Goal: Information Seeking & Learning: Learn about a topic

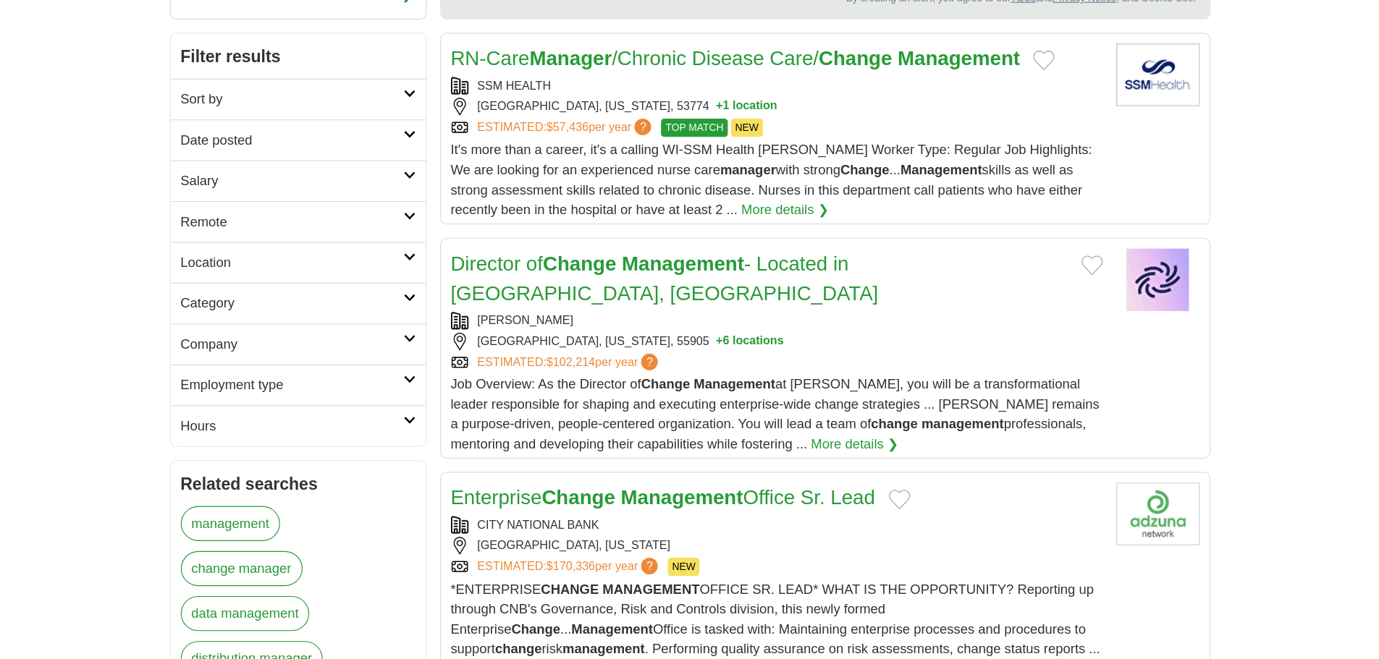
scroll to position [217, 0]
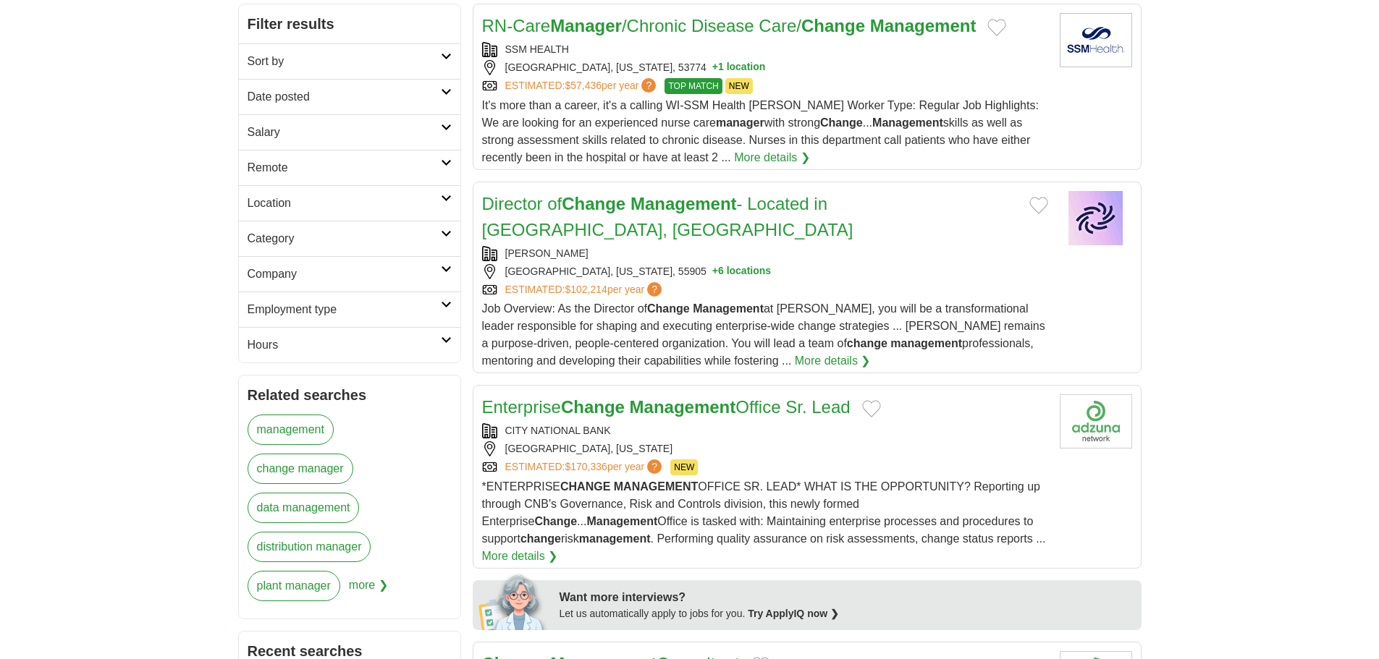
click at [379, 203] on h2 "Location" at bounding box center [344, 203] width 193 height 17
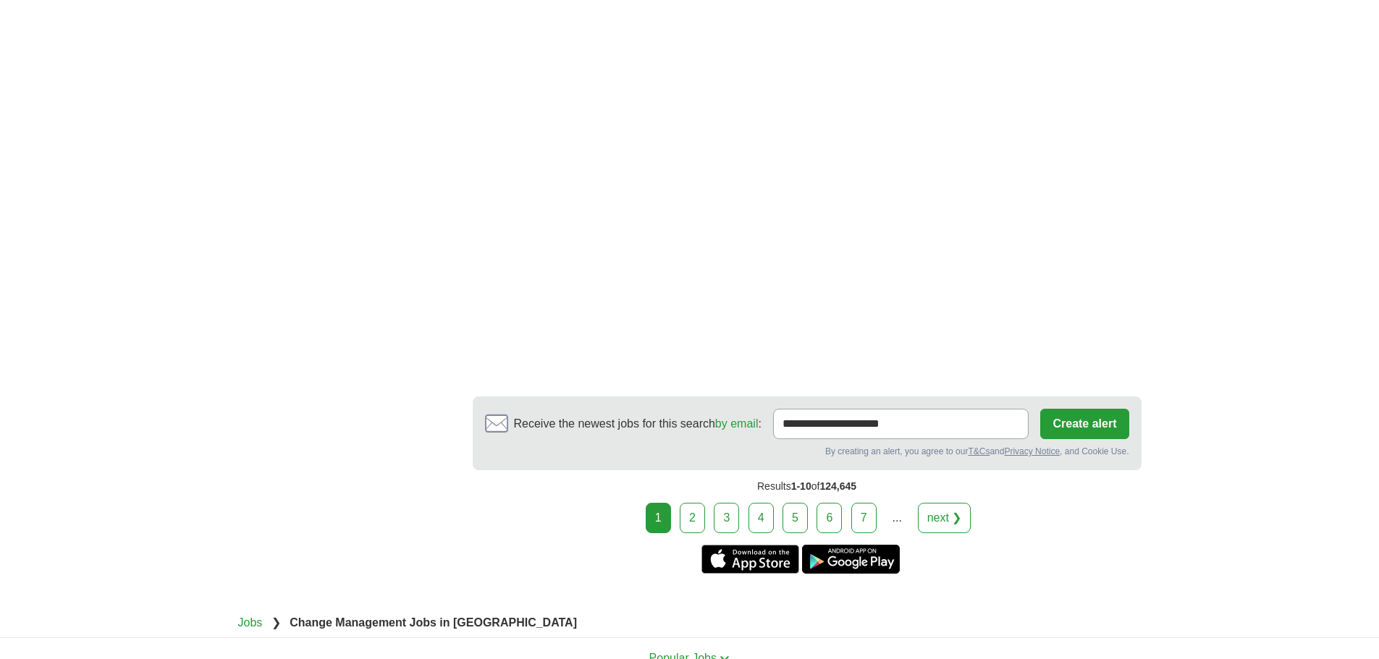
scroll to position [2678, 0]
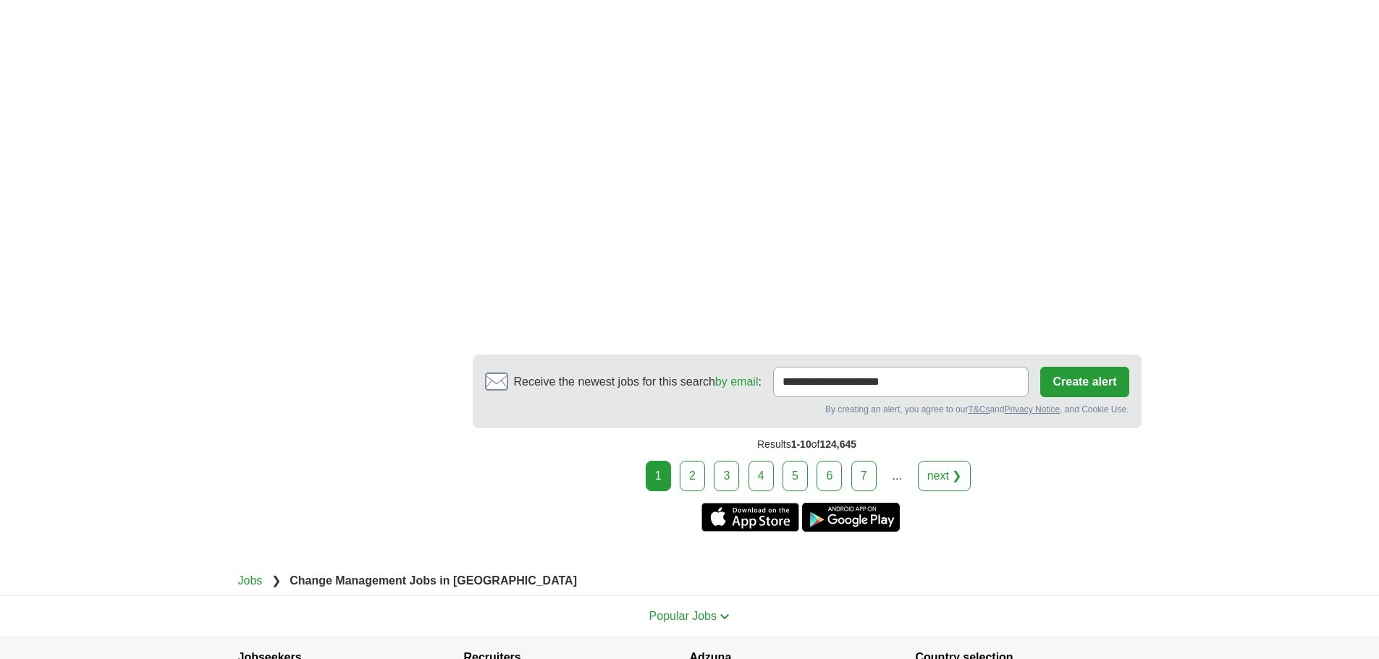
click at [689, 461] on link "2" at bounding box center [692, 476] width 25 height 30
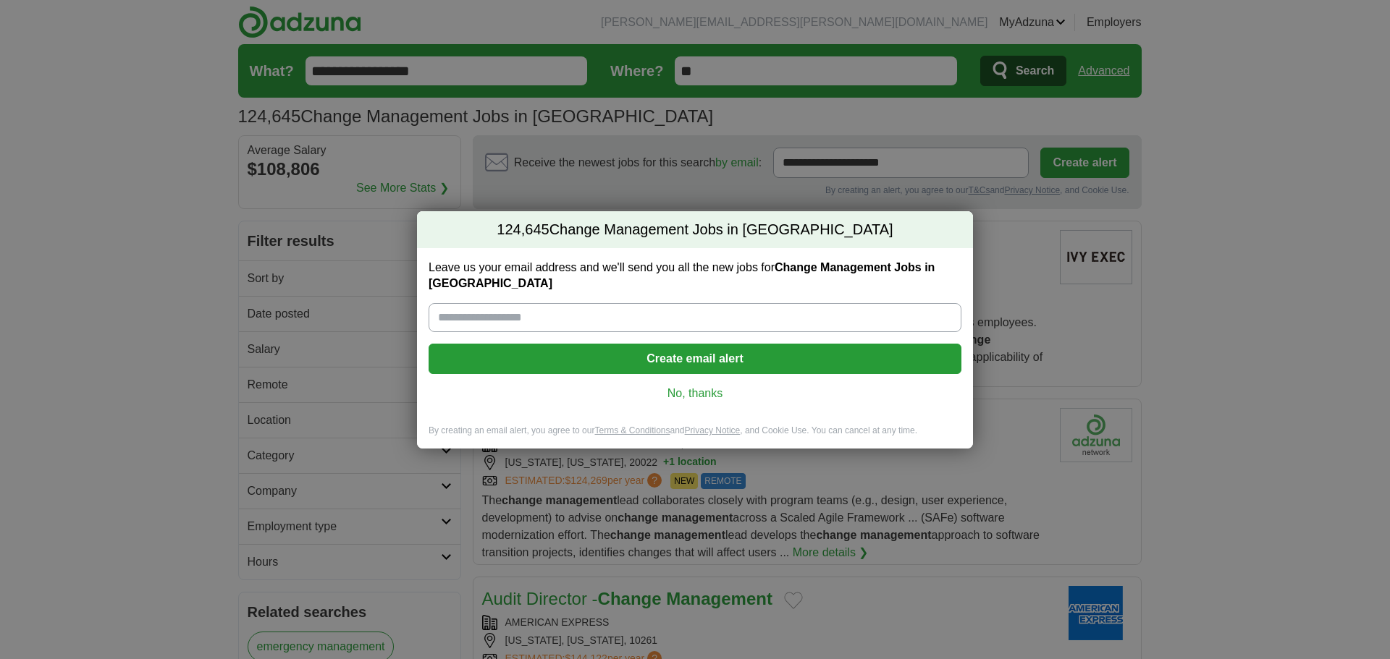
click at [561, 308] on input "Leave us your email address and we'll send you all the new jobs for Change Mana…" at bounding box center [695, 317] width 533 height 29
type input "**********"
click at [562, 354] on button "Create email alert" at bounding box center [695, 359] width 533 height 30
